Goal: Book appointment/travel/reservation

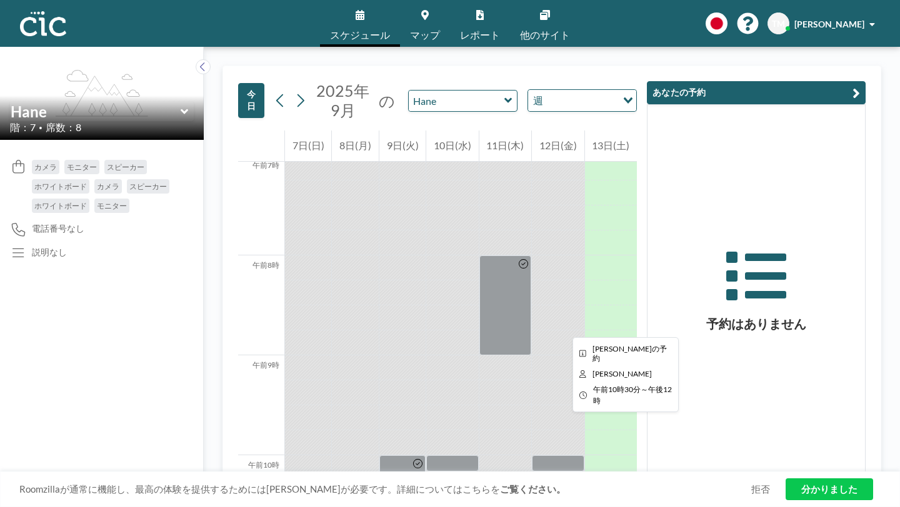
scroll to position [696, 0]
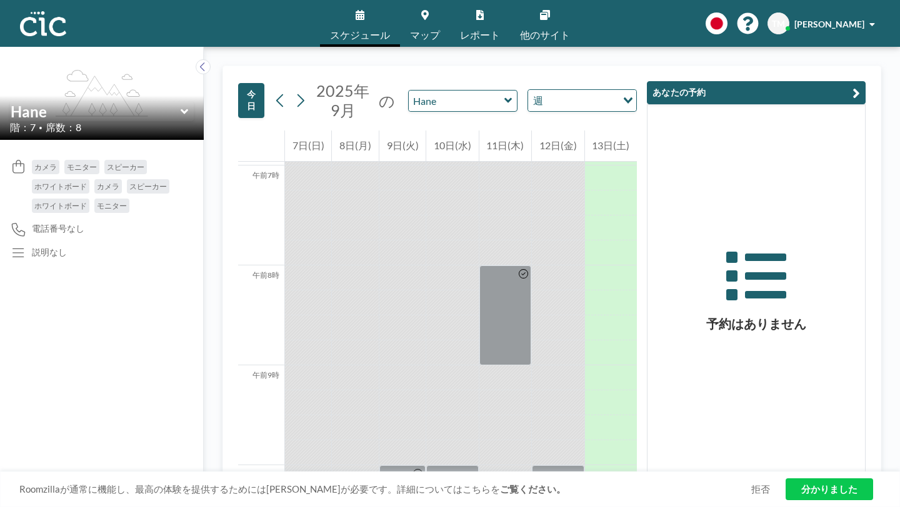
click at [579, 491] on div at bounding box center [558, 503] width 52 height 25
click at [529, 466] on div at bounding box center [505, 478] width 52 height 25
click at [516, 466] on div at bounding box center [505, 478] width 52 height 25
click at [584, 466] on div at bounding box center [558, 474] width 52 height 17
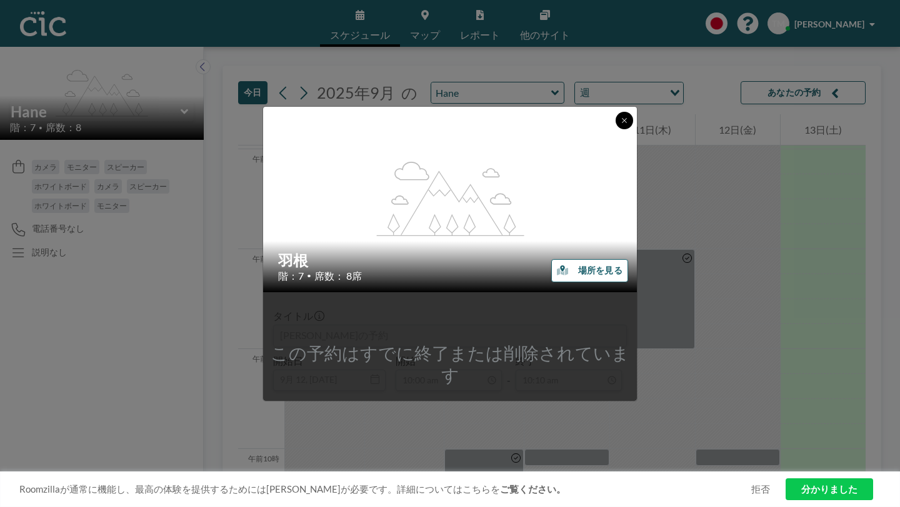
click at [621, 124] on icon at bounding box center [624, 120] width 7 height 7
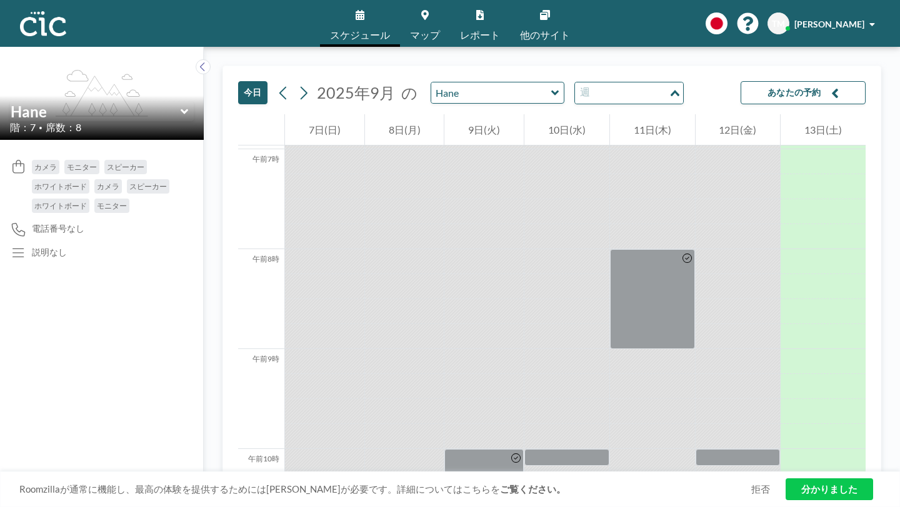
click at [669, 82] on div "読み込み中..." at bounding box center [676, 91] width 14 height 19
click at [492, 92] on li "日" at bounding box center [507, 97] width 99 height 18
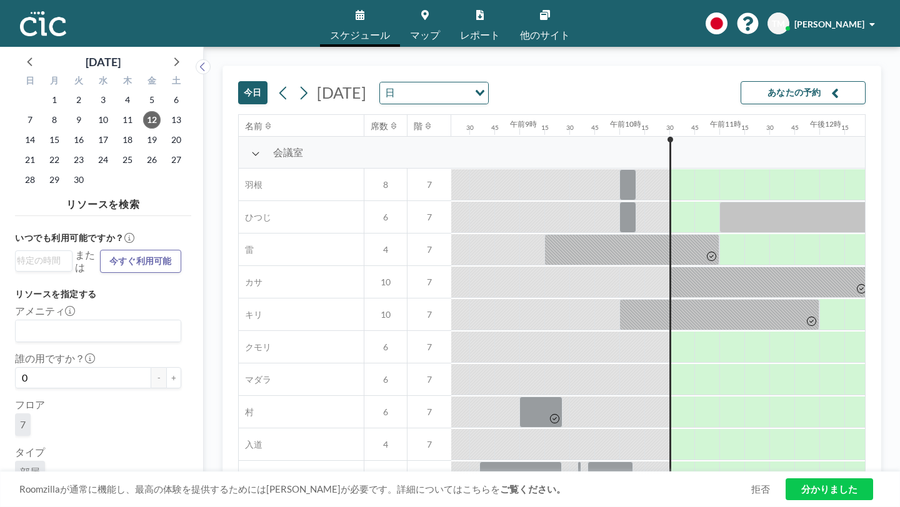
scroll to position [0, 832]
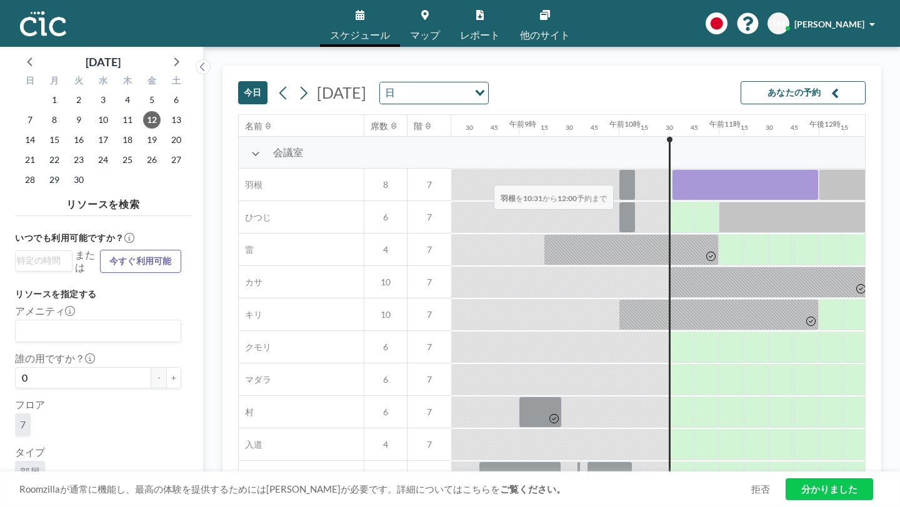
drag, startPoint x: 397, startPoint y: 151, endPoint x: 490, endPoint y: 154, distance: 92.5
click at [672, 169] on div at bounding box center [745, 184] width 147 height 31
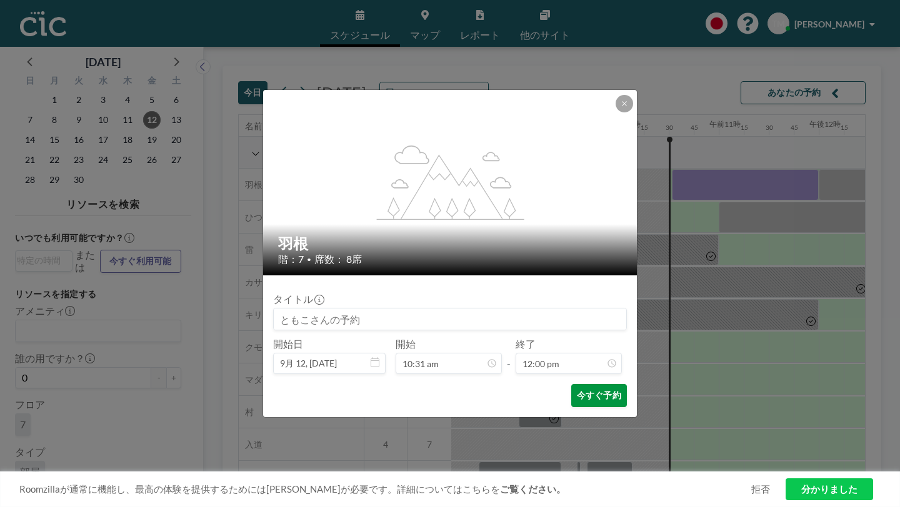
scroll to position [0, 0]
click at [577, 390] on font "今すぐ予約" at bounding box center [599, 396] width 44 height 12
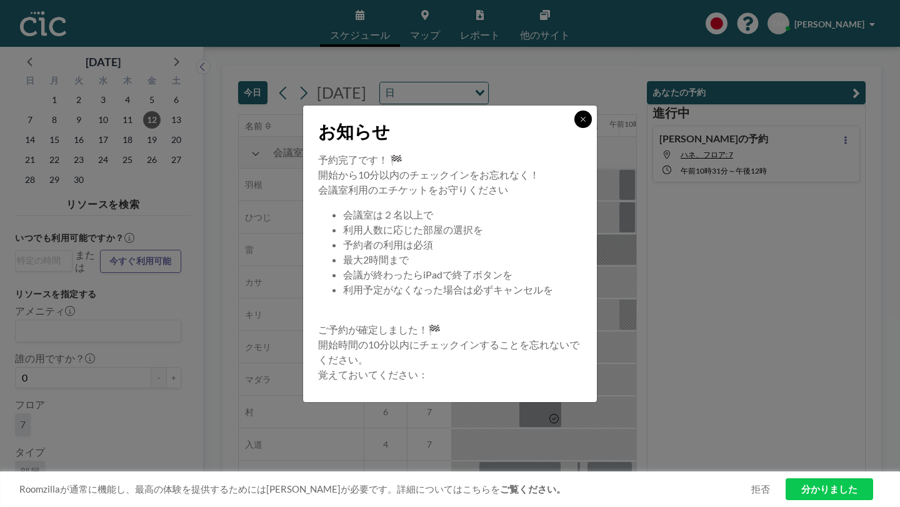
click at [579, 123] on icon at bounding box center [582, 119] width 7 height 7
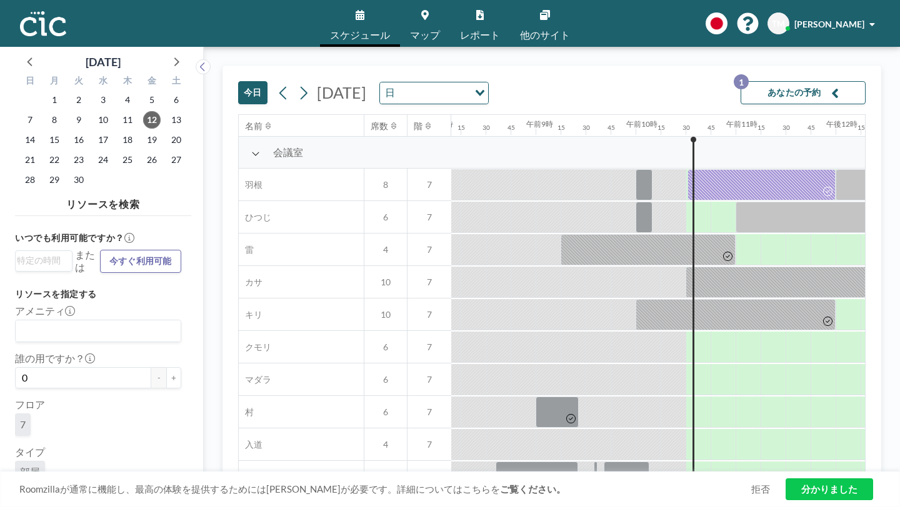
scroll to position [0, 832]
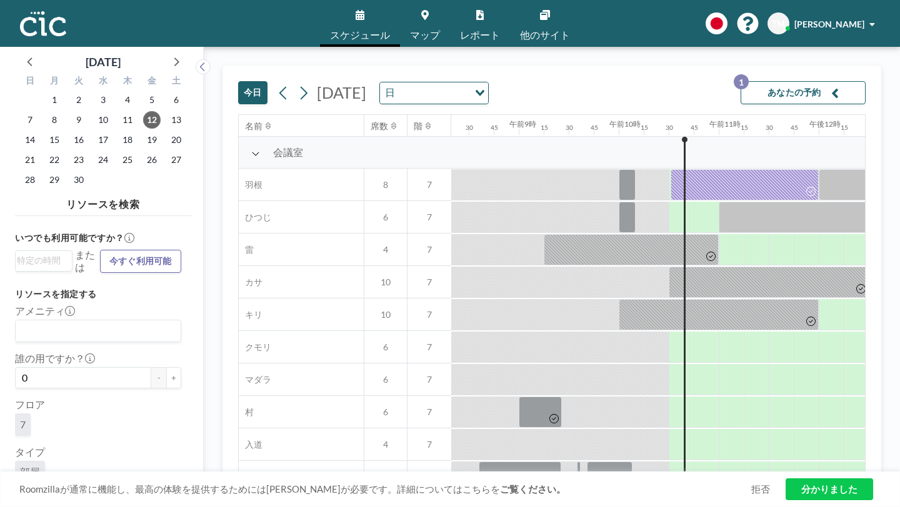
click at [854, 20] on font "[PERSON_NAME]" at bounding box center [829, 24] width 70 height 11
click at [856, 20] on font "[PERSON_NAME]" at bounding box center [829, 24] width 70 height 11
click at [729, 66] on div "今日 2025年9月12日金曜日 日 読み込み中... あなたの予約 1" at bounding box center [551, 90] width 627 height 48
click at [540, 15] on icon at bounding box center [545, 15] width 10 height 10
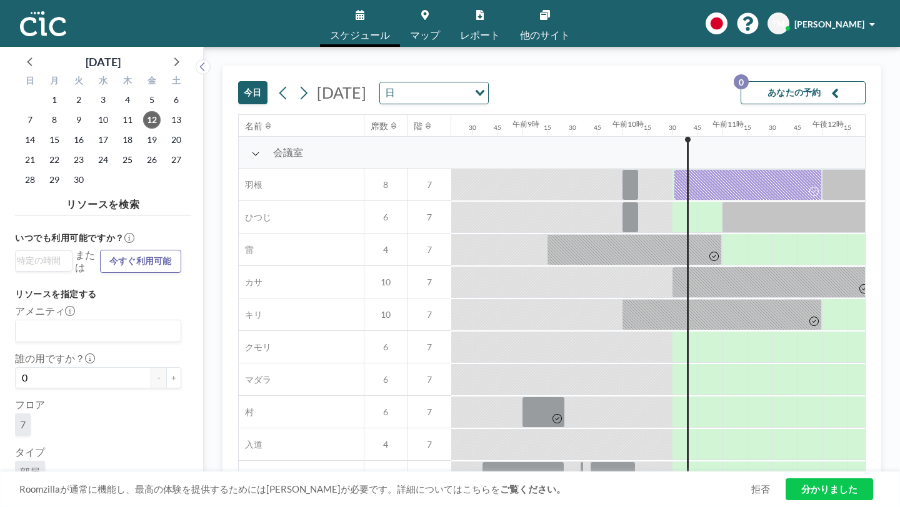
scroll to position [0, 832]
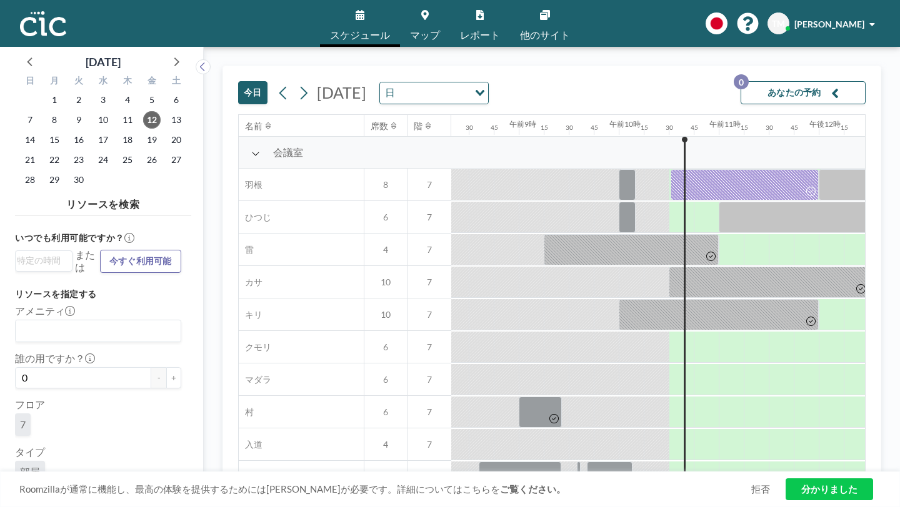
click at [32, 15] on img at bounding box center [43, 23] width 46 height 25
click at [45, 19] on img at bounding box center [43, 23] width 46 height 25
click at [25, 19] on img at bounding box center [43, 23] width 46 height 25
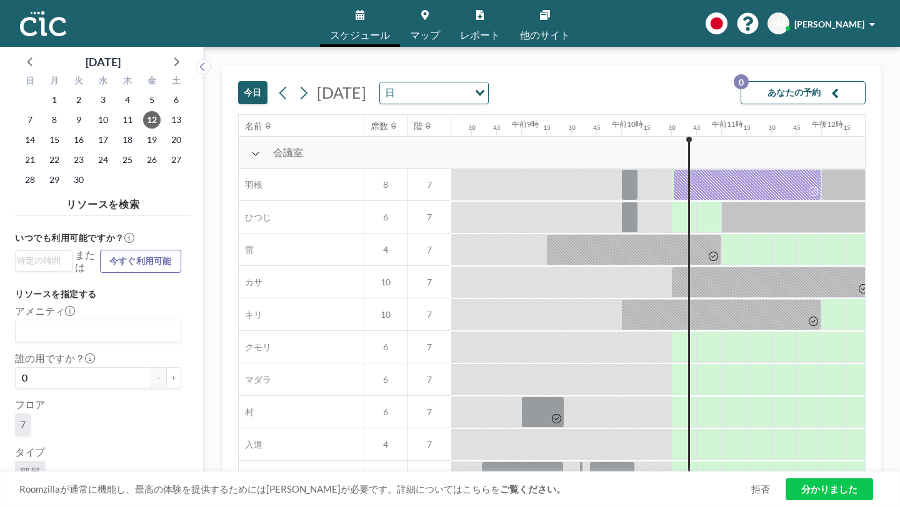
scroll to position [0, 832]
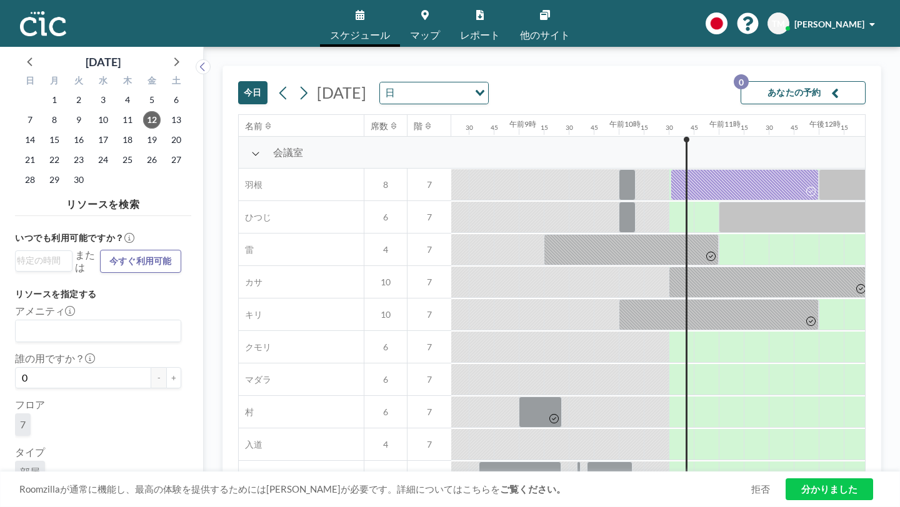
scroll to position [0, 832]
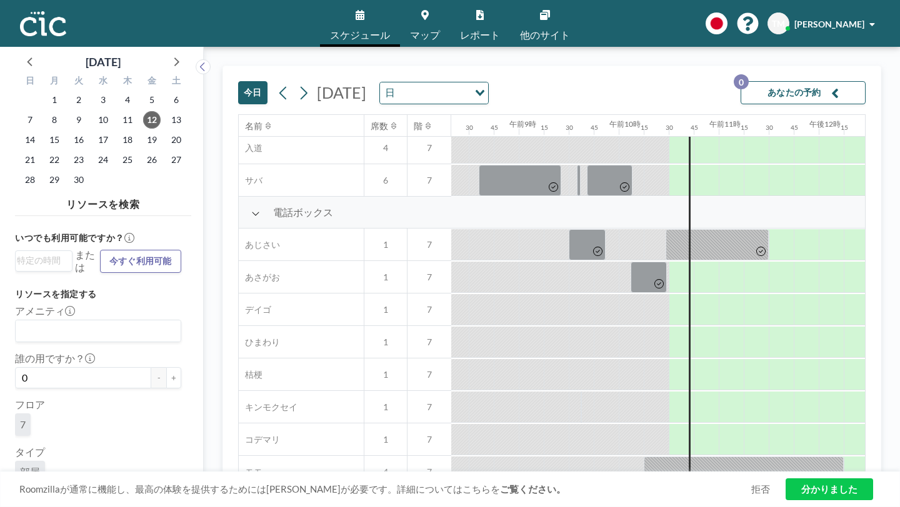
scroll to position [0, 832]
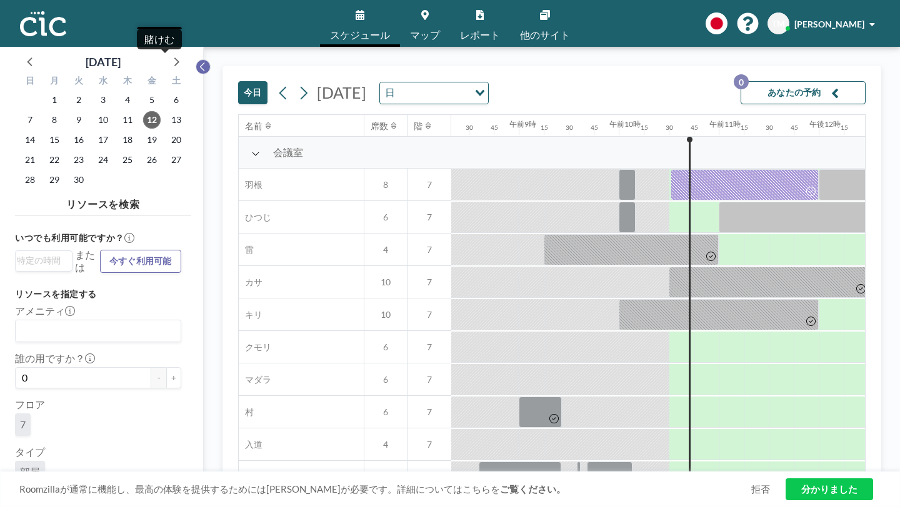
click at [199, 61] on icon at bounding box center [203, 67] width 8 height 12
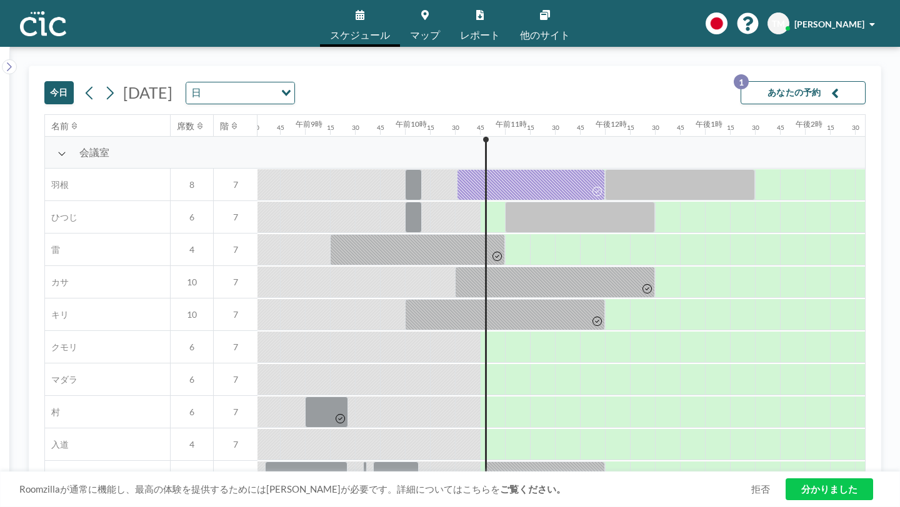
scroll to position [0, 853]
click at [519, 16] on link "他のサイト" at bounding box center [545, 23] width 70 height 47
